Goal: Information Seeking & Learning: Check status

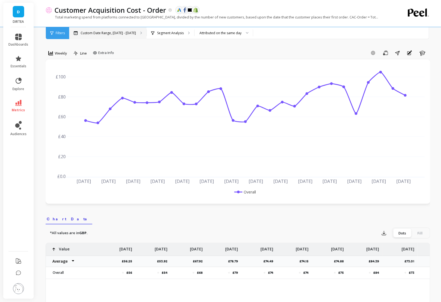
click at [119, 33] on p "Custom Date Range, [DATE] - [DATE]" at bounding box center [108, 33] width 55 height 4
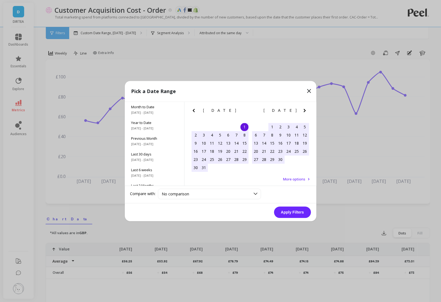
click at [306, 112] on icon "Next Month" at bounding box center [305, 110] width 7 height 7
click at [212, 124] on div "1" at bounding box center [212, 127] width 8 height 8
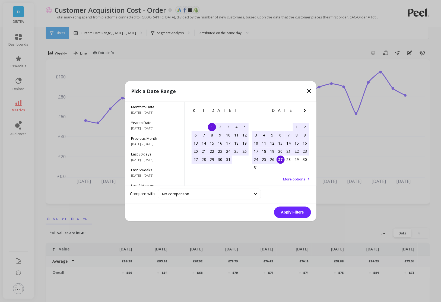
click at [282, 158] on div "27" at bounding box center [281, 160] width 8 height 8
click at [298, 212] on button "Apply Filters" at bounding box center [292, 212] width 37 height 11
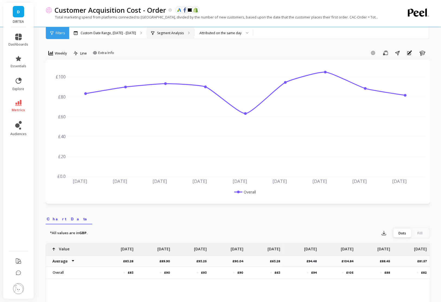
click at [164, 31] on p "Segment Analysis" at bounding box center [170, 33] width 27 height 4
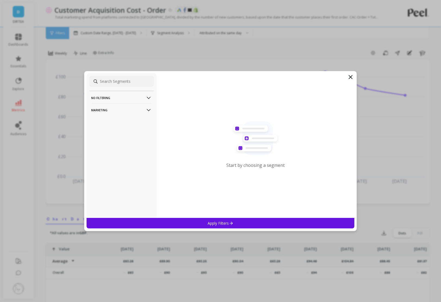
click at [134, 108] on p "Marketing" at bounding box center [122, 110] width 60 height 14
click at [109, 137] on div "Countries" at bounding box center [121, 139] width 65 height 9
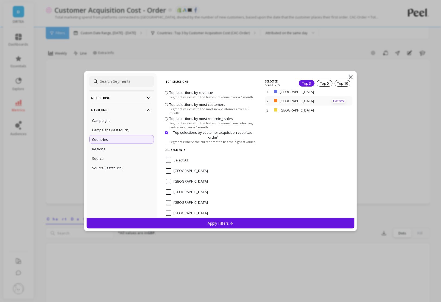
click at [335, 100] on p "remove" at bounding box center [339, 101] width 14 height 4
click at [237, 224] on div "Apply Filters" at bounding box center [221, 223] width 268 height 11
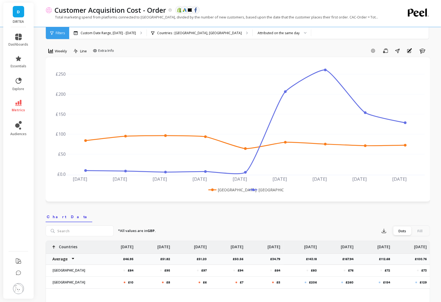
scroll to position [2, 0]
click at [110, 48] on span "Extra Info" at bounding box center [106, 50] width 16 height 5
click at [106, 81] on input "Values" at bounding box center [104, 82] width 19 height 5
checkbox input "true"
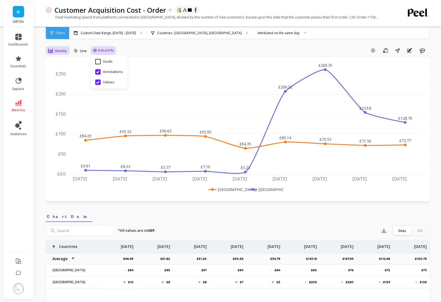
click at [58, 50] on span "Weekly" at bounding box center [61, 50] width 12 height 5
click at [63, 74] on div "Daily" at bounding box center [65, 73] width 31 height 5
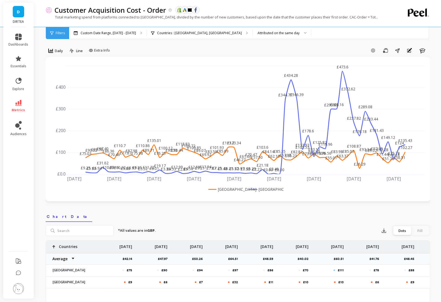
click at [165, 48] on div "Add Goal Save Share Annotations Learn" at bounding box center [271, 50] width 318 height 9
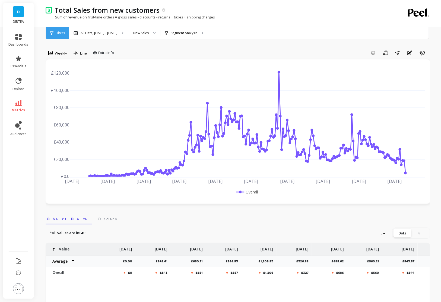
click at [19, 17] on link "D" at bounding box center [18, 11] width 11 height 11
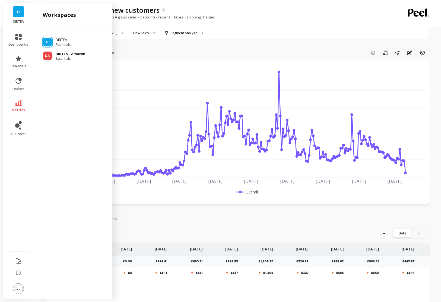
click at [81, 58] on span "Essentials" at bounding box center [71, 58] width 30 height 4
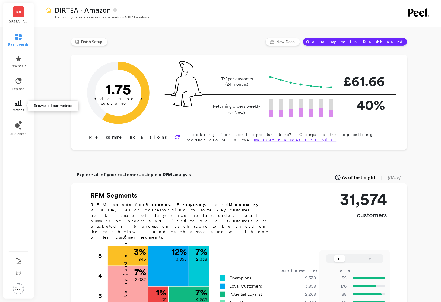
click at [23, 103] on link "metrics" at bounding box center [18, 106] width 21 height 12
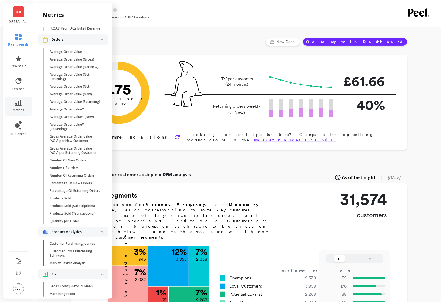
scroll to position [633, 0]
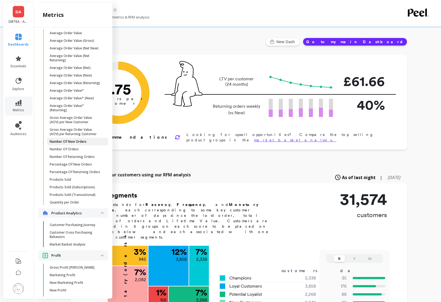
click at [67, 143] on p "Number Of New Orders" at bounding box center [68, 142] width 37 height 4
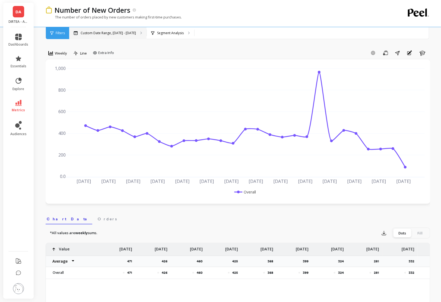
click at [106, 35] on p "Custom Date Range, [DATE] - [DATE]" at bounding box center [108, 33] width 55 height 4
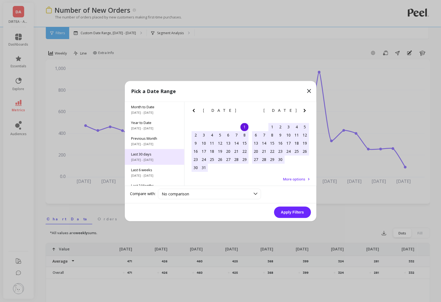
click at [150, 156] on span "Last 30 days" at bounding box center [154, 154] width 46 height 5
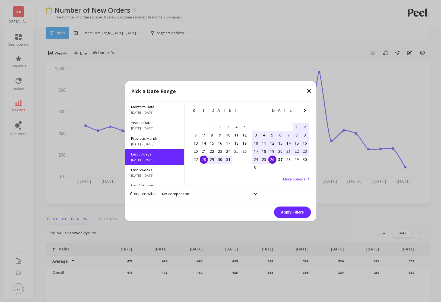
scroll to position [13, 0]
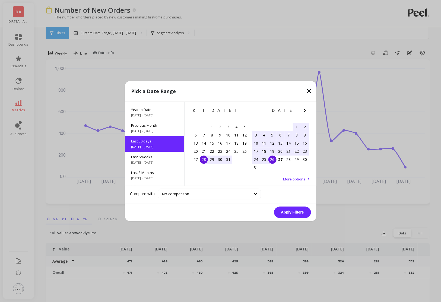
click at [202, 158] on div "28" at bounding box center [204, 160] width 8 height 8
click at [281, 159] on div "27" at bounding box center [281, 160] width 8 height 8
click at [292, 212] on button "Apply Filters" at bounding box center [292, 212] width 37 height 11
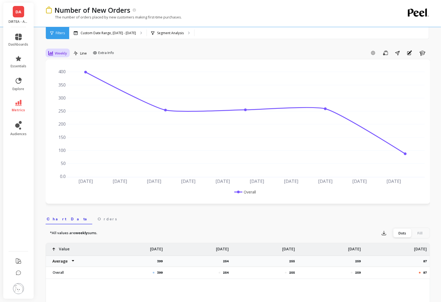
click at [60, 57] on div "Weekly" at bounding box center [58, 53] width 22 height 9
click at [59, 75] on div "Daily" at bounding box center [65, 75] width 31 height 5
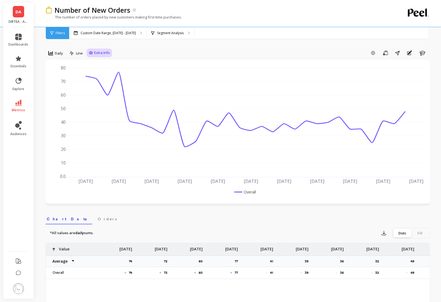
click at [96, 54] on span "Extra Info" at bounding box center [102, 52] width 16 height 5
click at [98, 86] on input "Values" at bounding box center [100, 84] width 19 height 5
checkbox input "true"
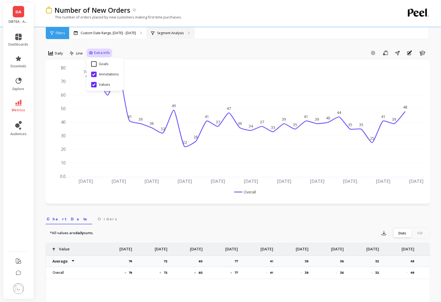
click at [178, 28] on div "Segment Analysis" at bounding box center [171, 33] width 48 height 12
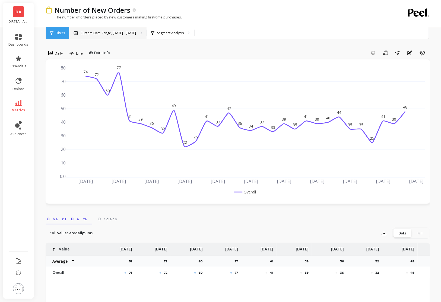
click at [104, 32] on p "Custom Date Range, Jul 28 - Aug 27" at bounding box center [108, 33] width 55 height 4
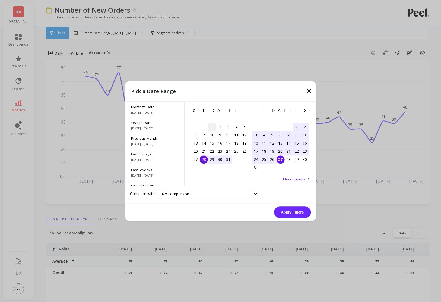
click at [209, 125] on div "1" at bounding box center [212, 127] width 8 height 8
click at [277, 160] on div "27" at bounding box center [281, 160] width 8 height 8
click at [288, 214] on button "Apply Filters" at bounding box center [292, 212] width 37 height 11
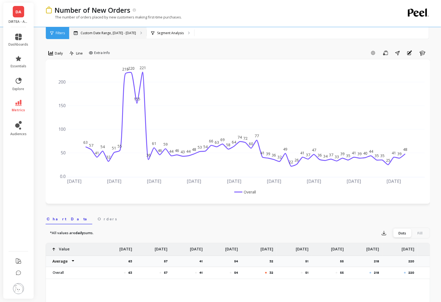
click at [108, 31] on p "Custom Date Range, [DATE] - [DATE]" at bounding box center [108, 33] width 55 height 4
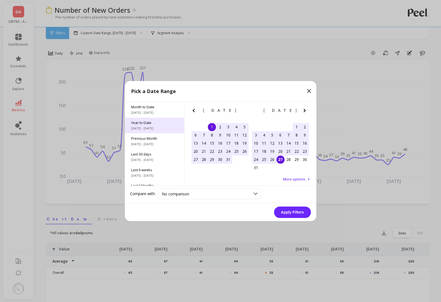
click at [157, 125] on div "Year to Date 1/1/2025 - 8/27/2025" at bounding box center [154, 126] width 59 height 16
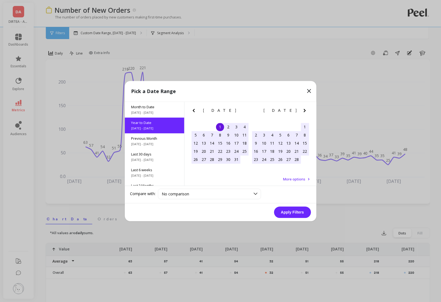
click at [288, 210] on button "Apply Filters" at bounding box center [292, 212] width 37 height 11
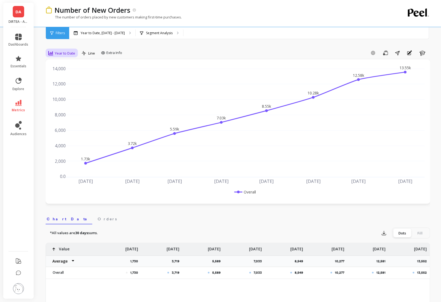
click at [74, 54] on span "Year to Date" at bounding box center [65, 53] width 20 height 5
click at [64, 89] on div "Weekly" at bounding box center [65, 86] width 37 height 10
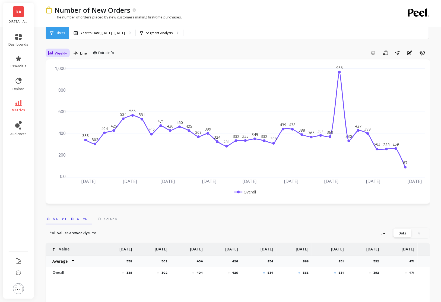
click at [55, 52] on span "Weekly" at bounding box center [61, 53] width 12 height 5
click at [62, 78] on div "Daily" at bounding box center [65, 75] width 31 height 5
